Goal: Navigation & Orientation: Find specific page/section

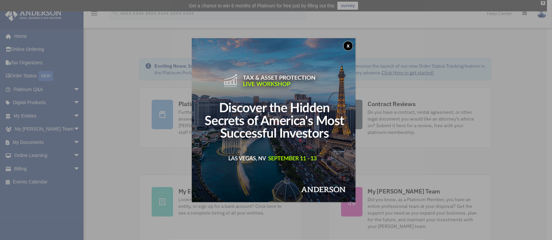
click at [349, 43] on button "x" at bounding box center [348, 46] width 10 height 10
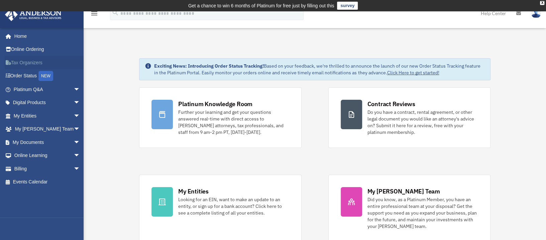
click at [28, 62] on link "Tax Organizers" at bounding box center [48, 62] width 86 height 13
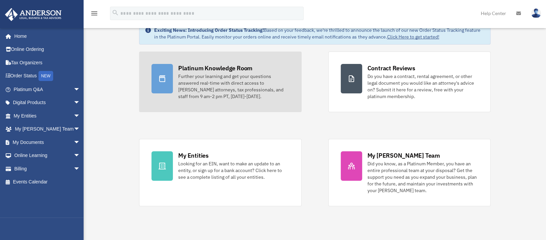
scroll to position [37, 0]
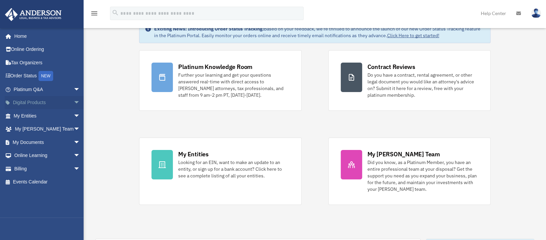
click at [31, 102] on link "Digital Products arrow_drop_down" at bounding box center [48, 102] width 86 height 13
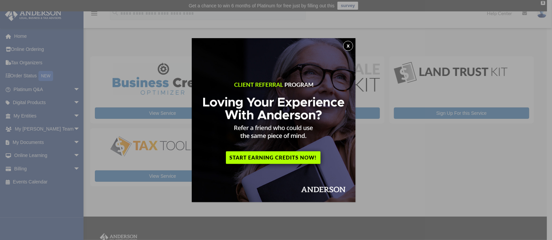
click at [350, 46] on button "x" at bounding box center [348, 46] width 10 height 10
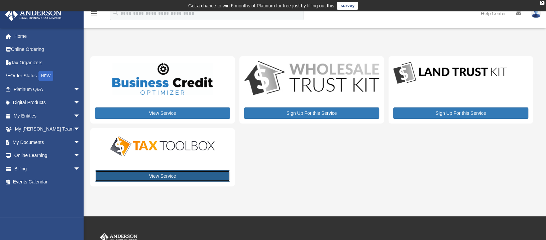
click at [195, 175] on link "View Service" at bounding box center [162, 175] width 135 height 11
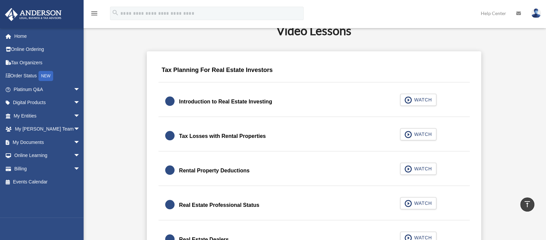
scroll to position [401, 0]
